Goal: Understand process/instructions: Learn how to perform a task or action

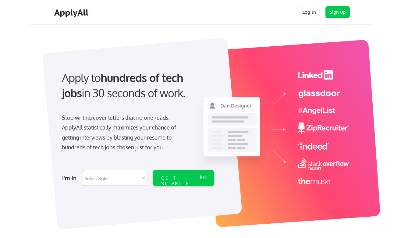
click at [121, 180] on select "Select Role Software Engineering Product Management Customer Success Sales UI/U…" at bounding box center [114, 178] width 63 height 16
click at [107, 177] on select "Select Role Software Engineering Product Management Customer Success Sales UI/U…" at bounding box center [114, 178] width 63 height 16
select select ""data_science___analytics""
click at [83, 170] on select "Select Role Software Engineering Product Management Customer Success Sales UI/U…" at bounding box center [114, 178] width 63 height 16
select select ""data_science___analytics""
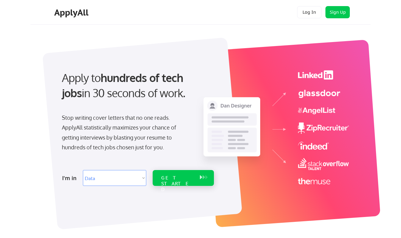
click at [195, 177] on div "GET STARTED" at bounding box center [177, 178] width 39 height 16
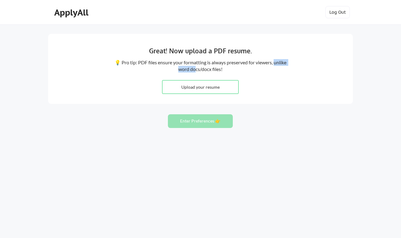
drag, startPoint x: 147, startPoint y: 66, endPoint x: 203, endPoint y: 66, distance: 55.4
click at [203, 66] on div "💡 Pro tip: PDF files ensure your formatting is always preserved for viewers, un…" at bounding box center [200, 66] width 173 height 14
